Goal: Task Accomplishment & Management: Complete application form

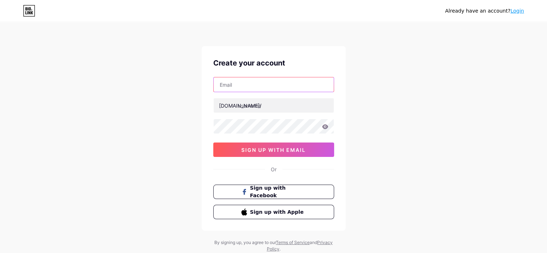
click at [258, 86] on input "text" at bounding box center [274, 84] width 120 height 14
paste input "[EMAIL_ADDRESS][DOMAIN_NAME]"
type input "[EMAIL_ADDRESS][DOMAIN_NAME]"
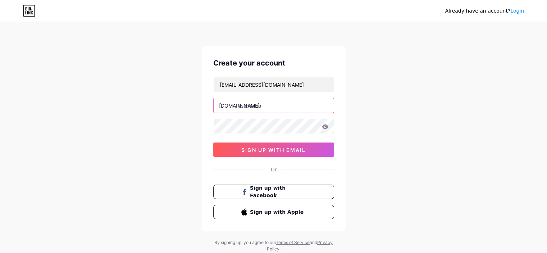
click at [260, 108] on input "text" at bounding box center [274, 105] width 120 height 14
paste input "squadkin"
type input "squadkin"
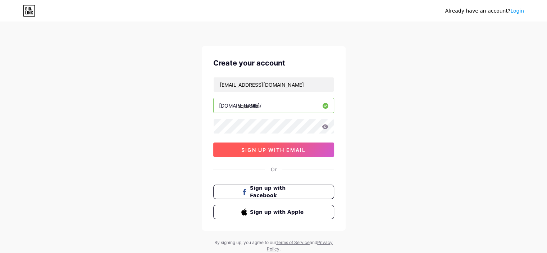
click at [265, 147] on span "sign up with email" at bounding box center [273, 150] width 64 height 6
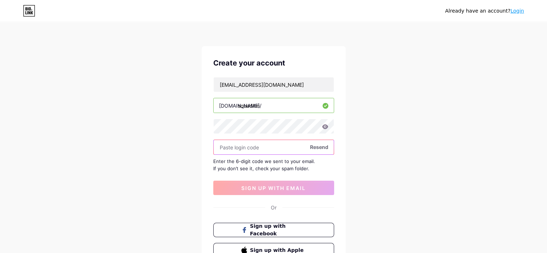
click at [269, 145] on input "text" at bounding box center [274, 147] width 120 height 14
paste input "518648"
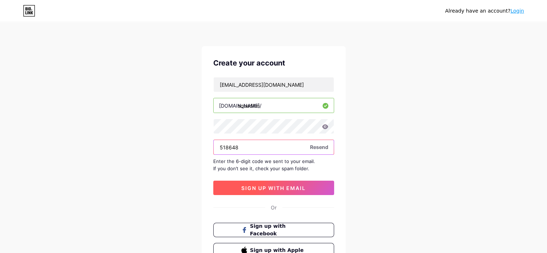
type input "518648"
click at [273, 187] on span "sign up with email" at bounding box center [273, 188] width 64 height 6
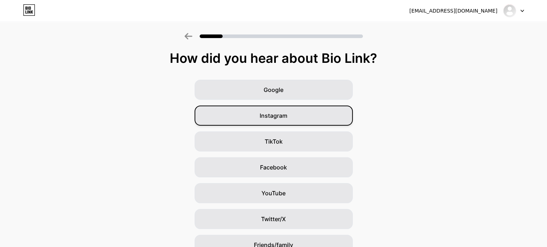
click at [285, 111] on div "Instagram" at bounding box center [274, 116] width 158 height 20
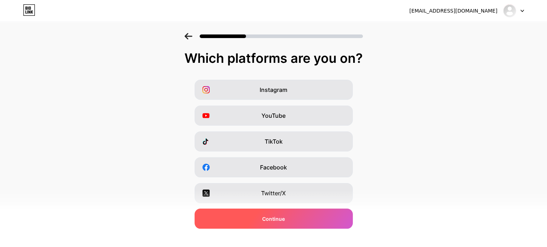
click at [278, 217] on span "Continue" at bounding box center [273, 219] width 23 height 8
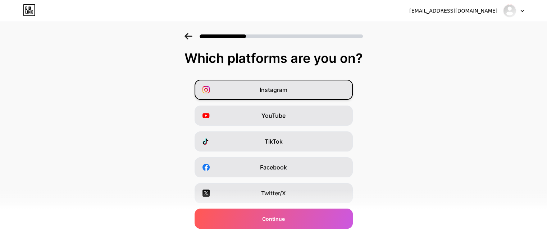
click at [276, 97] on div "Instagram" at bounding box center [274, 90] width 158 height 20
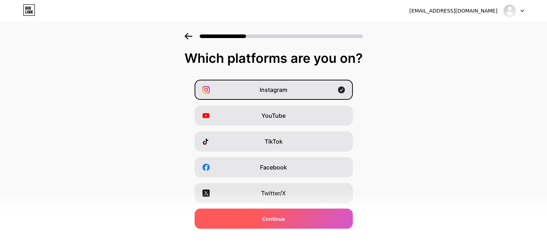
click at [285, 221] on span "Continue" at bounding box center [273, 219] width 23 height 8
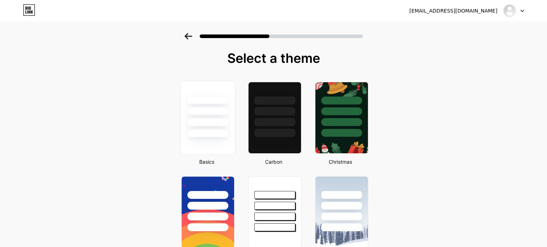
click at [210, 118] on div at bounding box center [208, 122] width 42 height 8
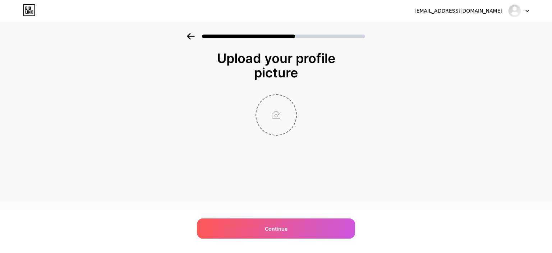
click at [277, 108] on input "file" at bounding box center [276, 115] width 40 height 40
type input "C:\fakepath\Squadkin_Technologies_PVT_LTD (2)33.png"
click at [291, 98] on icon at bounding box center [292, 99] width 3 height 3
click at [279, 115] on input "file" at bounding box center [276, 115] width 40 height 40
type input "C:\fakepath\Squadkin Technologes Pvt Ltd - Favicon1111-Photoroom.jpg"
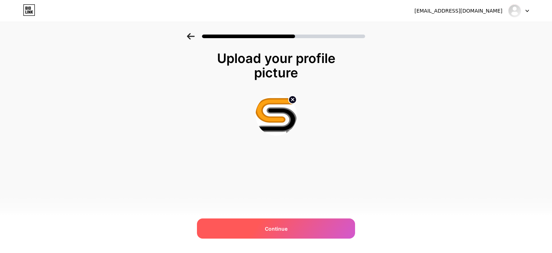
click at [278, 227] on span "Continue" at bounding box center [276, 229] width 23 height 8
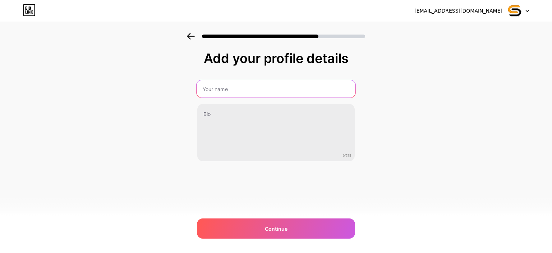
click at [255, 91] on input "text" at bounding box center [276, 88] width 159 height 17
type input "Ajay Sikarwar"
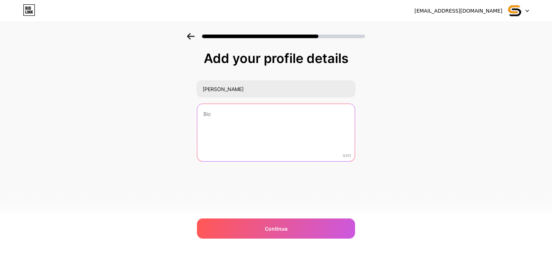
click at [244, 136] on textarea at bounding box center [276, 133] width 158 height 58
paste textarea "We are premier Shopify development agency specializing in web development and d…"
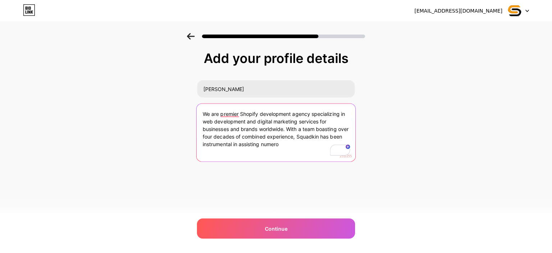
drag, startPoint x: 288, startPoint y: 126, endPoint x: 304, endPoint y: 143, distance: 23.5
click at [304, 143] on textarea "We are premier Shopify development agency specializing in web development and d…" at bounding box center [276, 133] width 159 height 59
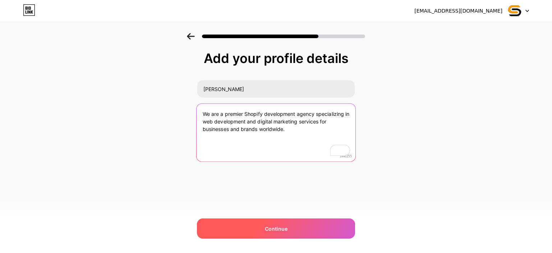
type textarea "We are a premier Shopify development agency specializing in web development and…"
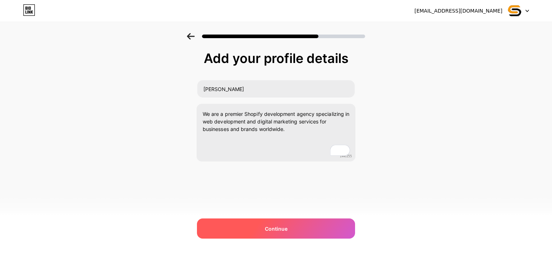
click at [276, 225] on span "Continue" at bounding box center [276, 229] width 23 height 8
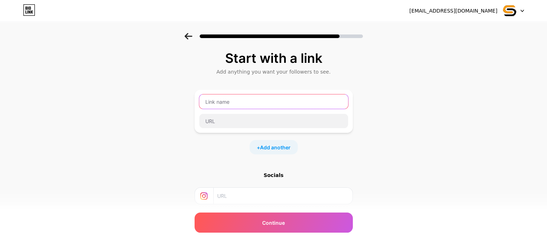
click at [234, 104] on input "text" at bounding box center [273, 102] width 149 height 14
paste input "https://www.squadkin.com/"
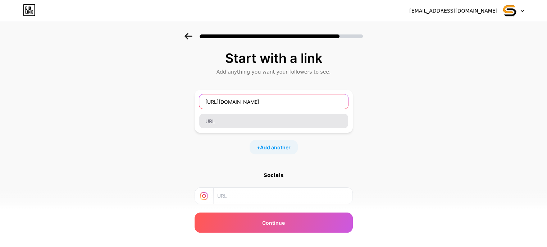
type input "https://www.squadkin.com/"
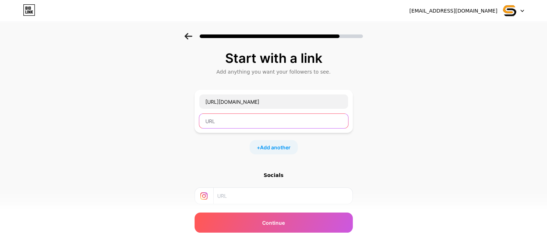
click at [230, 116] on input "text" at bounding box center [273, 121] width 149 height 14
click at [231, 118] on input "text" at bounding box center [273, 121] width 149 height 14
paste input "Ecommerce Development Agency"
type input "Ecommerce Development Agency"
click at [271, 148] on span "Add another" at bounding box center [275, 148] width 31 height 8
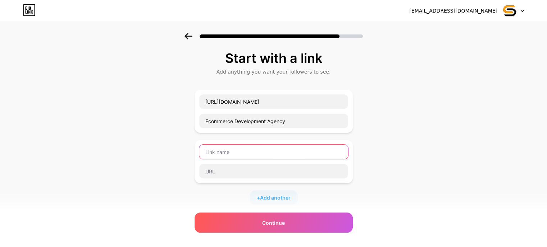
click at [261, 151] on input "text" at bounding box center [273, 152] width 149 height 14
paste input "https://www.facebook.com/SquadkinTechnologiesPvtLtd/"
type input "https://www.facebook.com/SquadkinTechnologiesPvtLtd/"
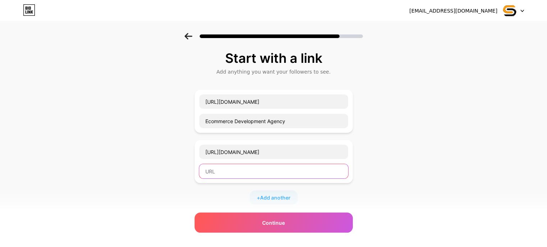
scroll to position [0, 0]
click at [222, 168] on input "text" at bounding box center [273, 171] width 149 height 14
type input "Facebook"
click at [276, 195] on span "Add another" at bounding box center [275, 198] width 31 height 8
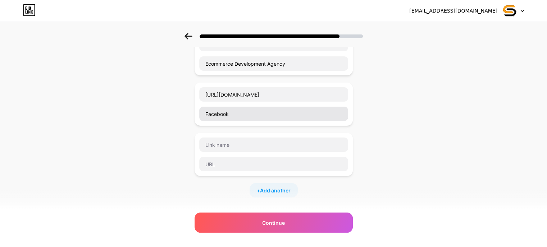
scroll to position [66, 0]
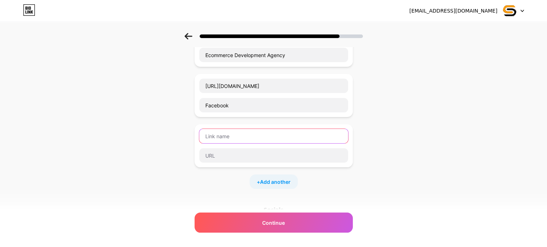
click at [250, 129] on input "text" at bounding box center [273, 136] width 149 height 14
paste input "https://www.instagram.com/squadkin/"
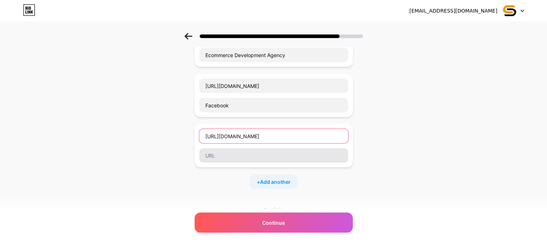
type input "https://www.instagram.com/squadkin/"
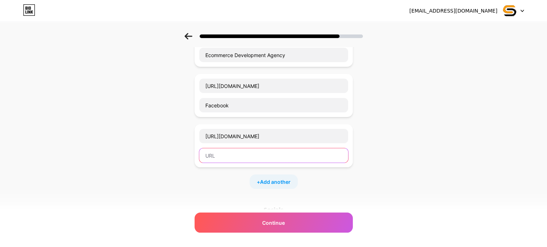
click at [247, 156] on input "text" at bounding box center [273, 156] width 149 height 14
type input "Instagram"
click at [274, 179] on span "Add another" at bounding box center [275, 182] width 31 height 8
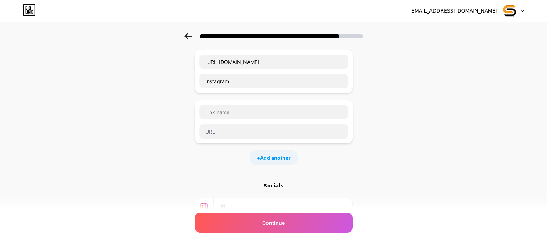
scroll to position [141, 0]
click at [239, 128] on input "text" at bounding box center [273, 131] width 149 height 14
paste input "https://x.com/Squadkin_tec"
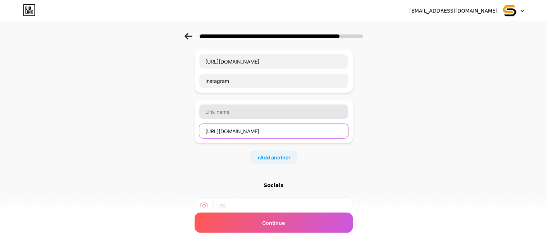
type input "https://x.com/Squadkin_tec"
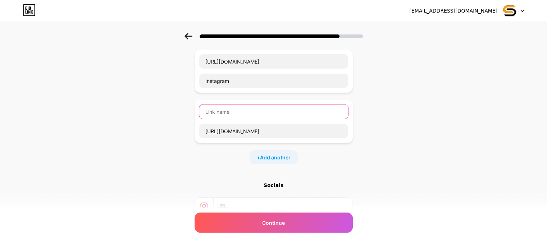
click at [236, 118] on input "text" at bounding box center [273, 112] width 149 height 14
type input "Twitter"
click at [288, 158] on span "Add another" at bounding box center [275, 158] width 31 height 8
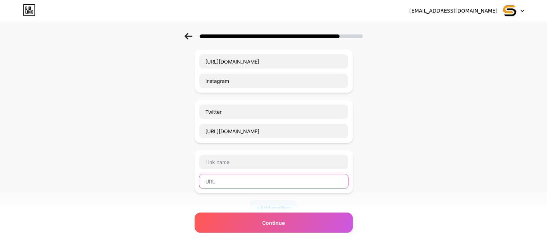
click at [255, 178] on input "text" at bounding box center [273, 181] width 149 height 14
paste input "https://www.linkedin.com/company/squadkin/"
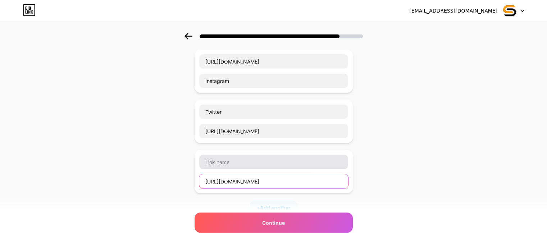
type input "https://www.linkedin.com/company/squadkin/"
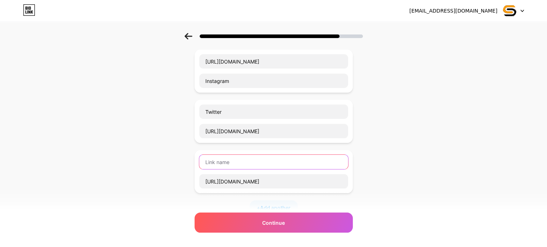
click at [242, 164] on input "text" at bounding box center [273, 162] width 149 height 14
type input "I"
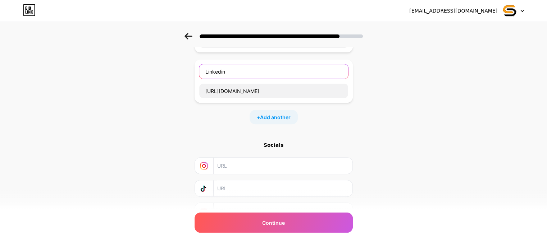
scroll to position [240, 0]
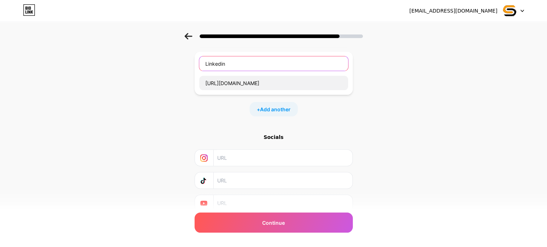
type input "Linkedin"
click at [274, 113] on div "+ Add another" at bounding box center [274, 109] width 48 height 14
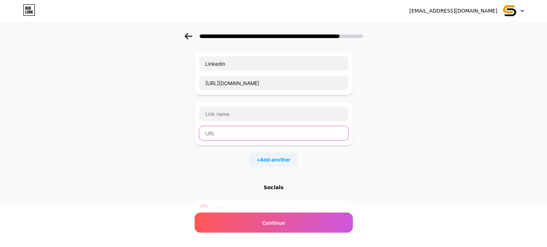
click at [252, 127] on input "text" at bounding box center [273, 133] width 149 height 14
paste input "https://www.youtube.com/@squadkin"
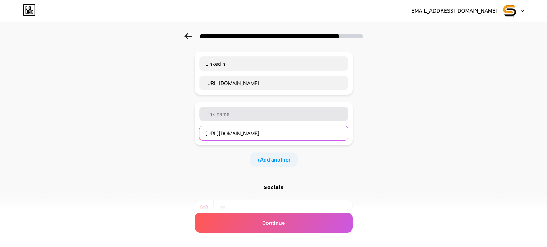
type input "https://www.youtube.com/@squadkin"
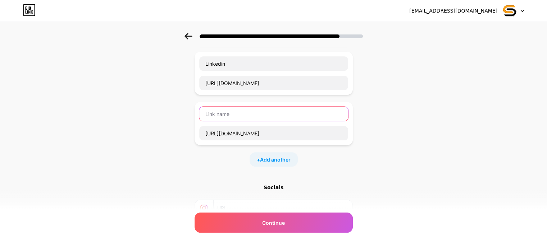
click at [240, 115] on input "text" at bounding box center [273, 114] width 149 height 14
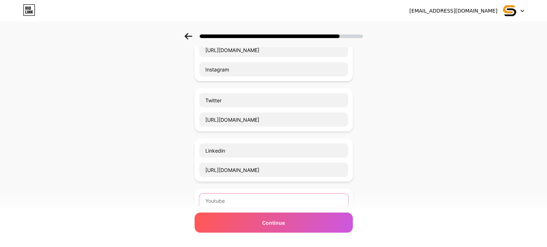
scroll to position [129, 0]
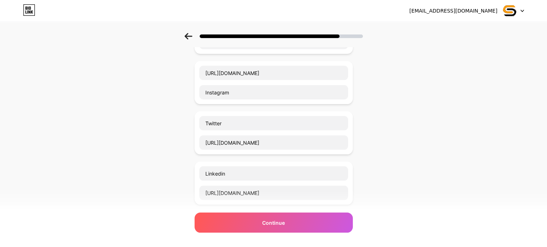
type input "Youtube"
drag, startPoint x: 247, startPoint y: 133, endPoint x: 242, endPoint y: 205, distance: 72.2
click at [242, 205] on div "https://www.squadkin.com/ Ecommerce Development Agency https://www.facebook.com…" at bounding box center [274, 118] width 158 height 316
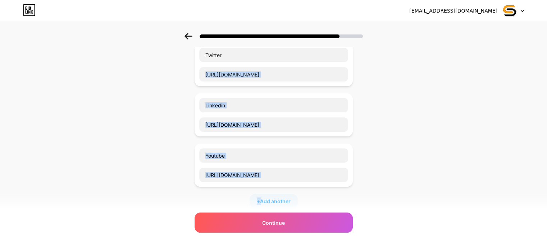
click at [254, 141] on div "https://www.squadkin.com/ Ecommerce Development Agency https://www.facebook.com…" at bounding box center [274, 50] width 158 height 316
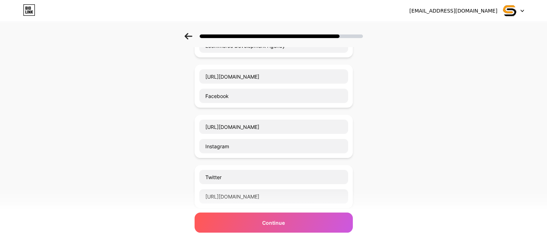
scroll to position [64, 0]
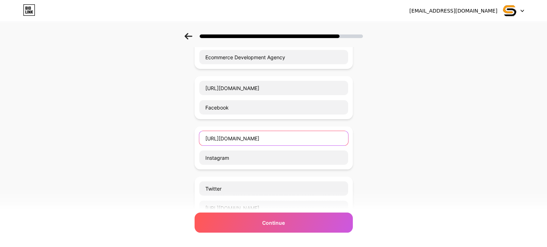
click at [254, 136] on input "https://www.instagram.com/squadkin/" at bounding box center [273, 138] width 149 height 14
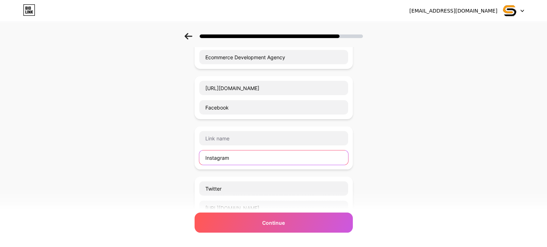
click at [252, 155] on input "Instagram" at bounding box center [273, 158] width 149 height 14
paste input "https://www.instagram.com/squadkin/"
type input "https://www.instagram.com/squadkin/"
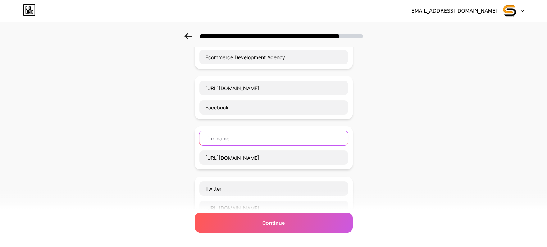
click at [243, 134] on input "text" at bounding box center [273, 138] width 149 height 14
type input "Instagram"
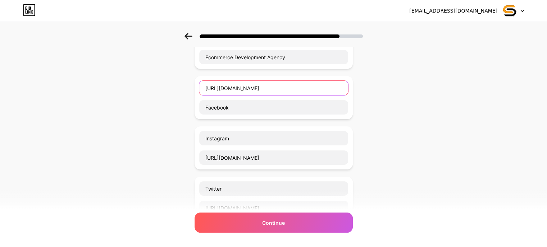
click at [256, 85] on input "https://www.facebook.com/SquadkinTechnologiesPvtLtd/" at bounding box center [273, 88] width 149 height 14
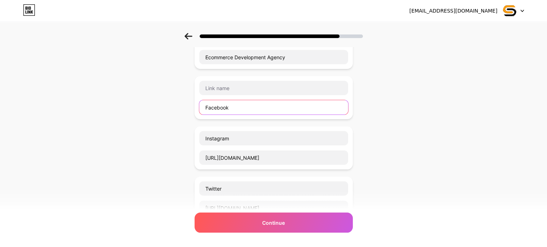
click at [250, 105] on input "Facebook" at bounding box center [273, 107] width 149 height 14
paste input "https://www.facebook.com/SquadkinTechnologiesPvtLtd/"
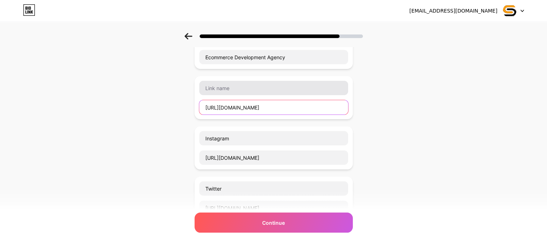
type input "https://www.facebook.com/SquadkinTechnologiesPvtLtd/"
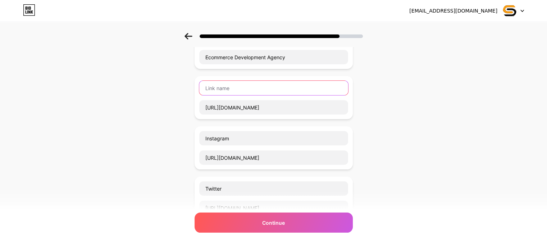
scroll to position [0, 0]
click at [242, 85] on input "text" at bounding box center [273, 88] width 149 height 14
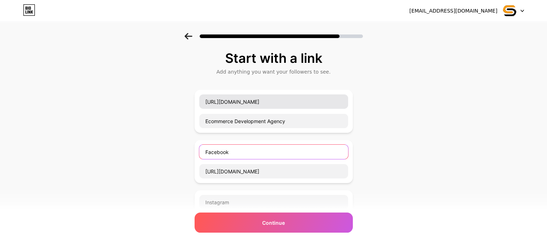
type input "Facebook"
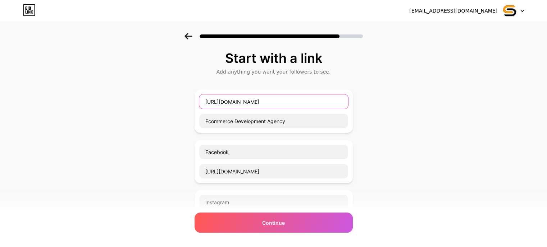
click at [245, 100] on input "https://www.squadkin.com/" at bounding box center [273, 102] width 149 height 14
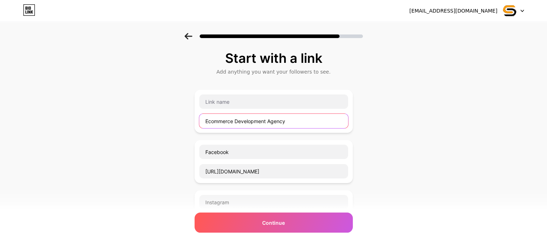
click at [250, 120] on input "Ecommerce Development Agency" at bounding box center [273, 121] width 149 height 14
paste input "https://www.squadkin.com/"
type input "https://www.squadkin.com/"
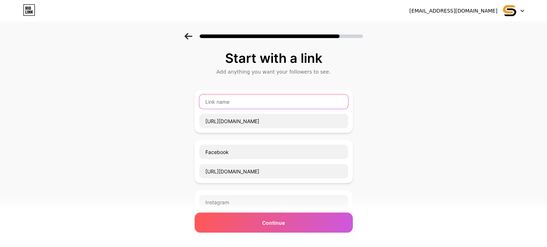
click at [218, 97] on input "text" at bounding box center [273, 102] width 149 height 14
paste input "Ecommerce Development Agency"
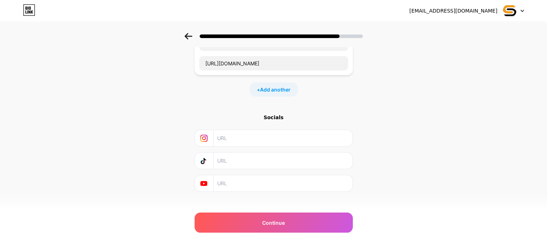
scroll to position [316, 0]
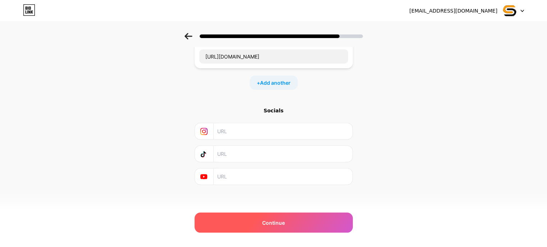
type input "Ecommerce Development Agency"
click at [273, 218] on div "Continue" at bounding box center [274, 223] width 158 height 20
click at [280, 222] on span "Continue" at bounding box center [273, 223] width 23 height 8
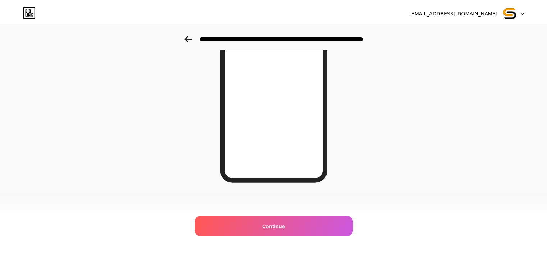
scroll to position [0, 0]
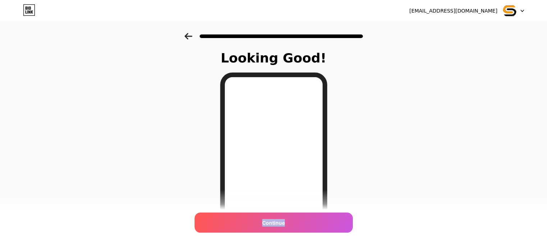
click at [280, 222] on span "Continue" at bounding box center [273, 223] width 23 height 8
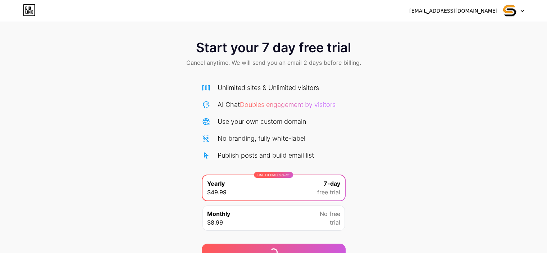
click at [523, 8] on div at bounding box center [513, 10] width 21 height 13
click at [474, 13] on div "[EMAIL_ADDRESS][DOMAIN_NAME]" at bounding box center [453, 11] width 88 height 8
